Goal: Task Accomplishment & Management: Manage account settings

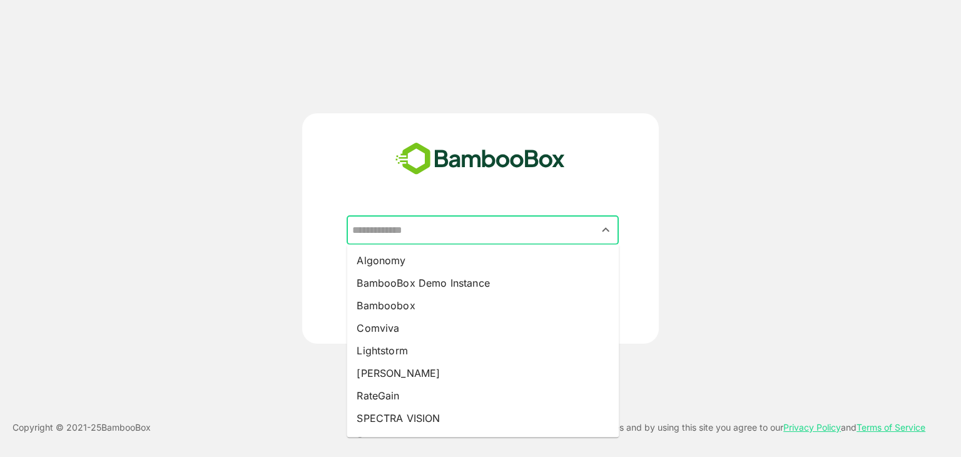
click at [504, 229] on input "text" at bounding box center [482, 230] width 267 height 24
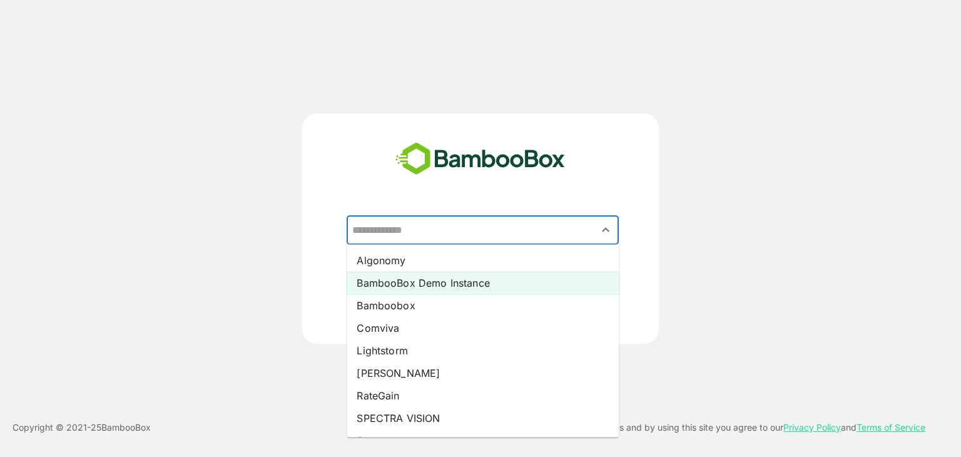
click at [437, 283] on li "BambooBox Demo Instance" at bounding box center [483, 282] width 272 height 23
type input "**********"
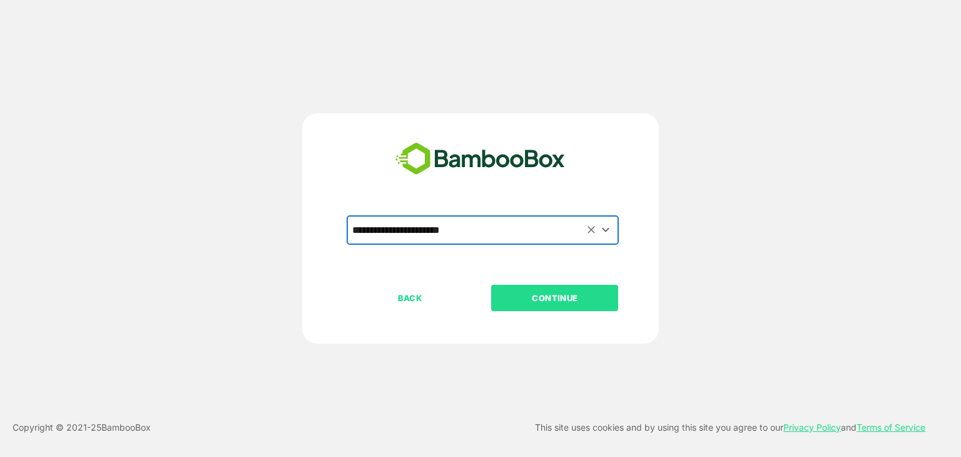
click at [558, 296] on p "CONTINUE" at bounding box center [554, 298] width 125 height 14
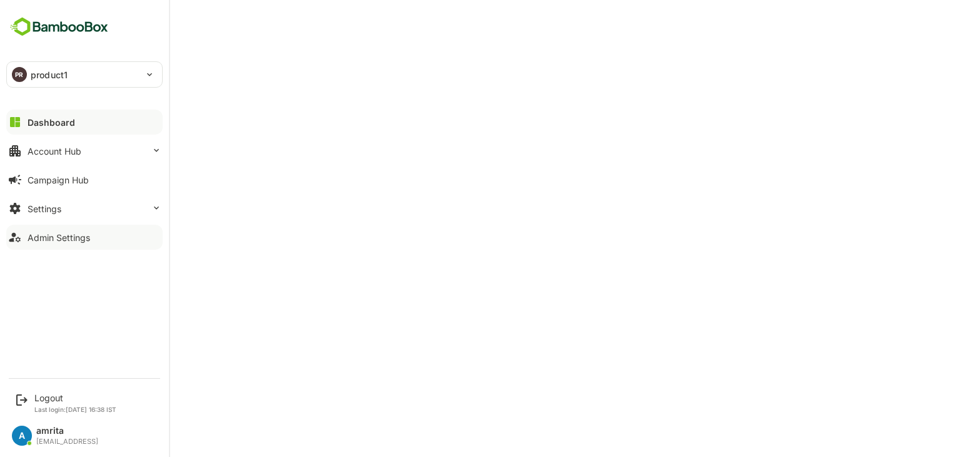
click at [60, 239] on div "Admin Settings" at bounding box center [59, 237] width 63 height 11
click at [148, 78] on div "PR product1" at bounding box center [84, 74] width 155 height 25
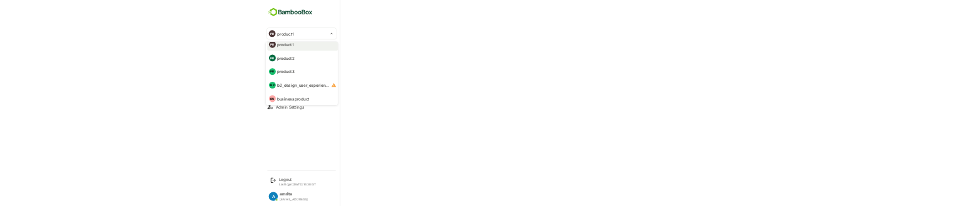
scroll to position [10, 0]
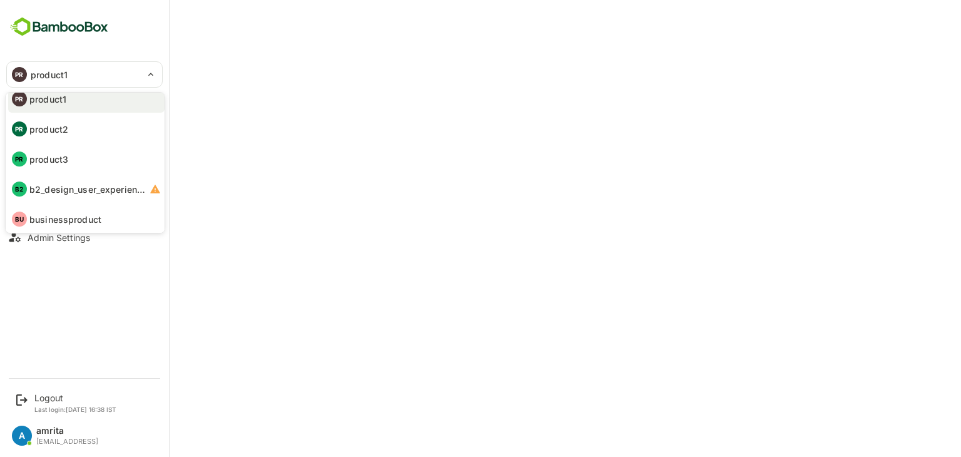
click at [102, 295] on div at bounding box center [480, 228] width 961 height 457
